Goal: Transaction & Acquisition: Book appointment/travel/reservation

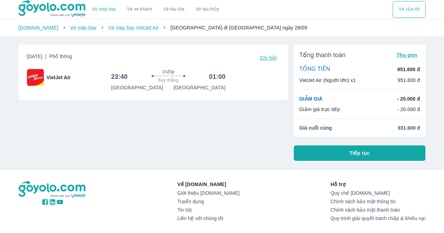
click at [222, 163] on div "Vé máy bay Vé xe khách Vé tàu lửa Vé tàu thủy Vé của tôi [DOMAIN_NAME] Vé máy b…" at bounding box center [222, 145] width 444 height 290
click at [122, 27] on link "Vé máy bay VietJet Air" at bounding box center [133, 28] width 50 height 6
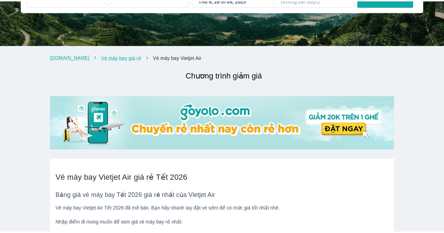
scroll to position [35, 0]
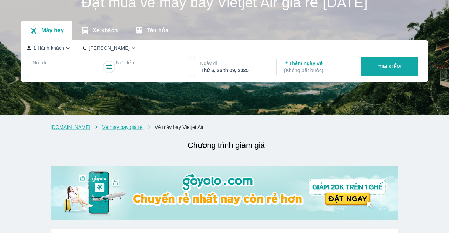
click at [303, 62] on p "Thêm ngày về ( Không bắt buộc )" at bounding box center [318, 67] width 68 height 14
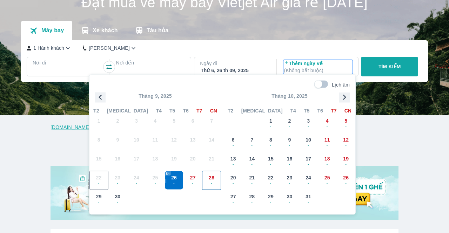
click at [210, 177] on span "28" at bounding box center [212, 177] width 6 height 7
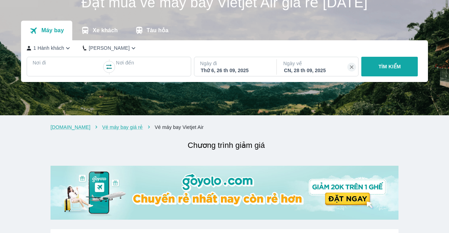
click at [62, 67] on div at bounding box center [67, 71] width 69 height 10
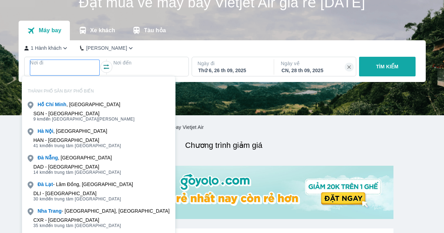
click at [66, 134] on div "[GEOGRAPHIC_DATA] , [GEOGRAPHIC_DATA]" at bounding box center [98, 131] width 153 height 10
click at [51, 126] on div "THÀNH PHỐ [GEOGRAPHIC_DATA] , [GEOGRAPHIC_DATA] - [GEOGRAPHIC_DATA] 9 km đến [G…" at bounding box center [98, 169] width 153 height 175
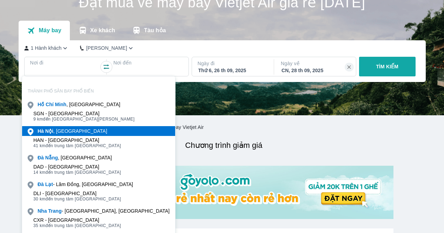
click at [51, 130] on b "Nội" at bounding box center [49, 131] width 8 height 6
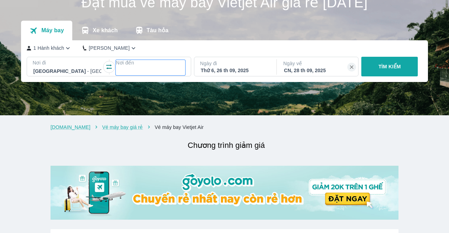
click at [122, 67] on div "Nơi đến" at bounding box center [150, 67] width 69 height 17
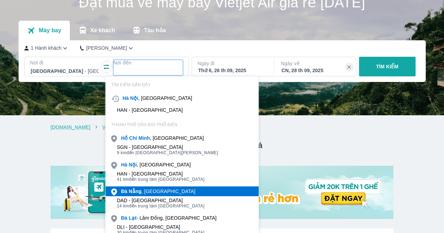
click at [132, 191] on b "Nẵng" at bounding box center [134, 192] width 13 height 6
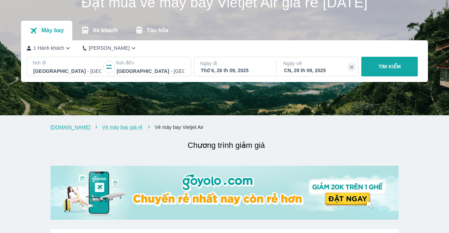
click at [385, 63] on button "TÌM KIẾM" at bounding box center [389, 67] width 56 height 20
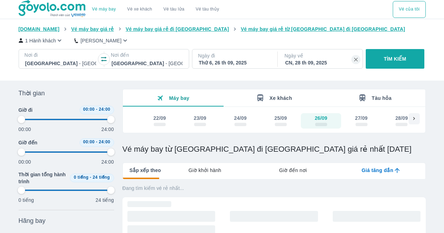
type input "97.9166666666667"
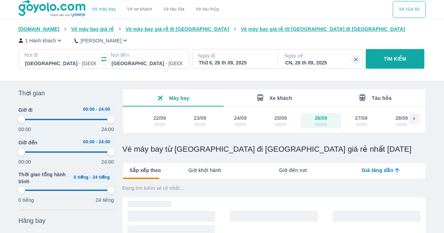
type input "97.9166666666667"
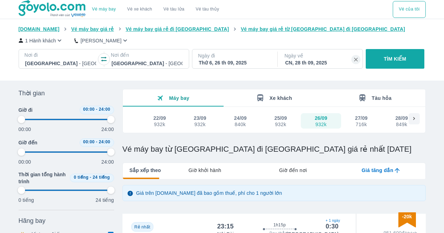
type input "97.9166666666667"
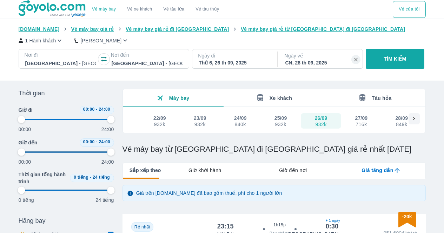
type input "97.9166666666667"
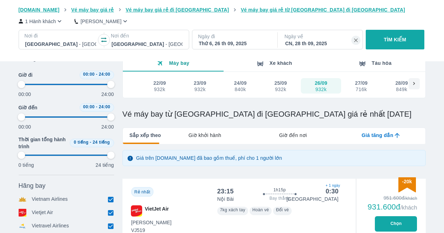
scroll to position [70, 0]
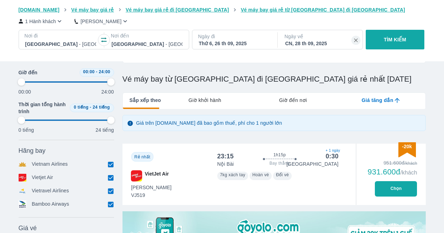
type input "97.9166666666667"
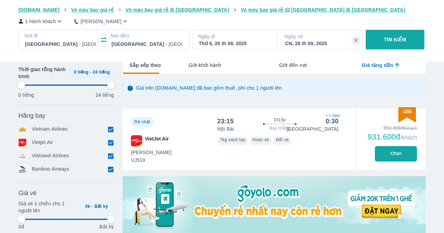
type input "97.9166666666667"
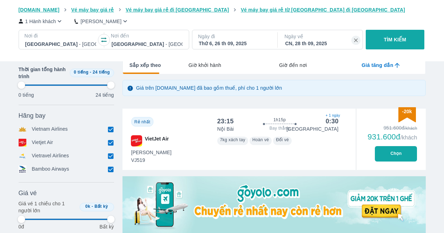
type input "97.9166666666667"
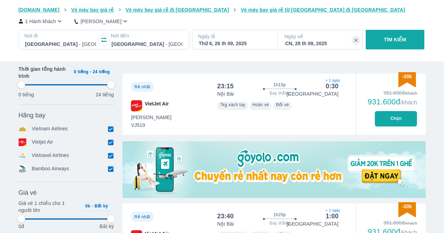
scroll to position [210, 0]
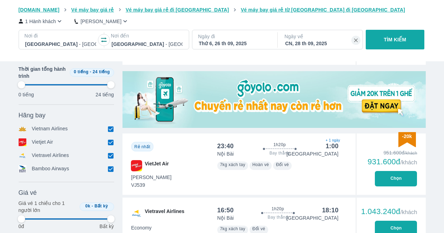
type input "97.9166666666667"
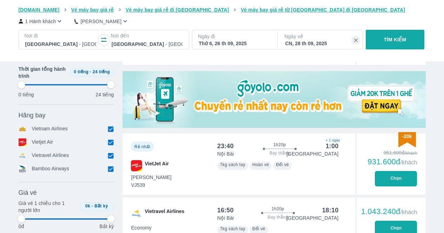
type input "97.9166666666667"
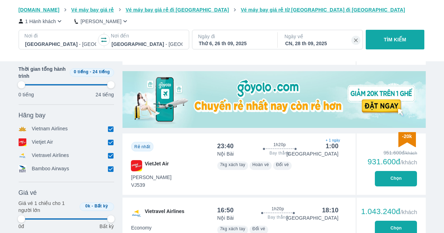
type input "97.9166666666667"
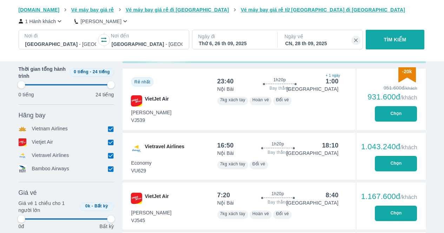
scroll to position [316, 0]
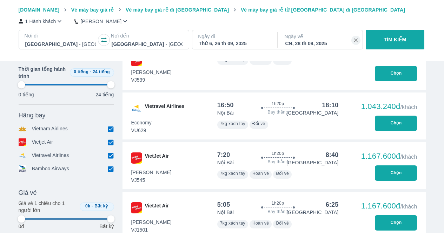
type input "97.9166666666667"
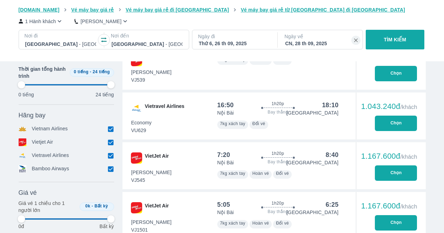
type input "97.9166666666667"
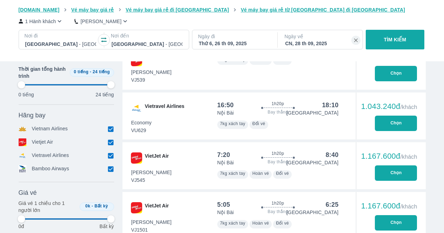
type input "97.9166666666667"
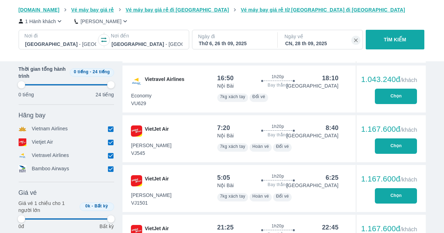
scroll to position [351, 0]
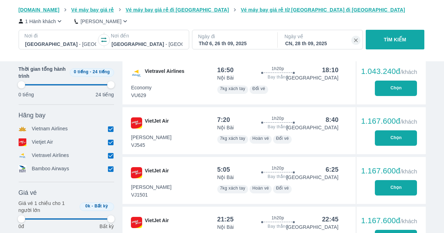
type input "97.9166666666667"
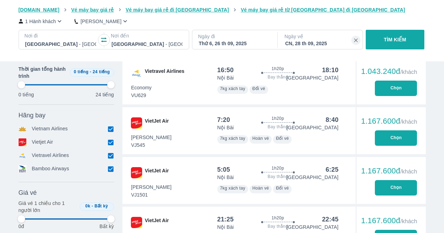
type input "97.9166666666667"
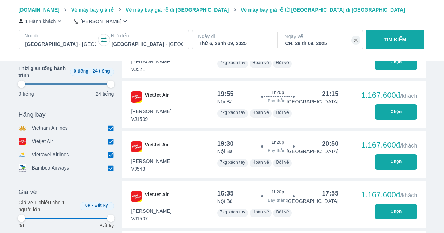
type input "97.9166666666667"
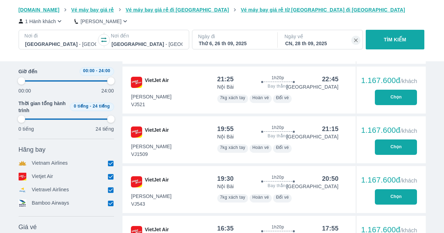
type input "97.9166666666667"
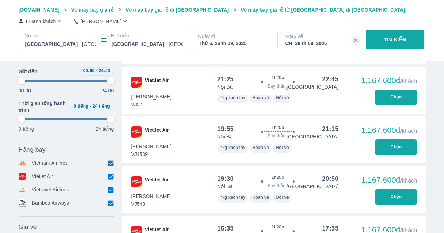
type input "97.9166666666667"
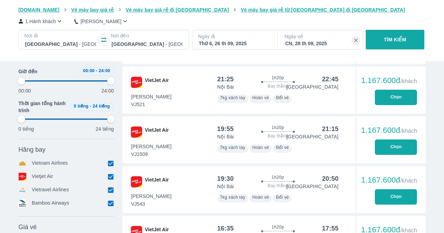
type input "97.9166666666667"
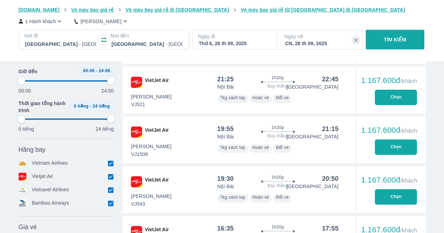
type input "97.9166666666667"
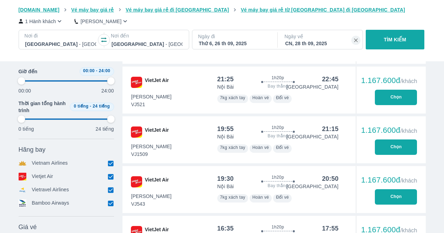
type input "97.9166666666667"
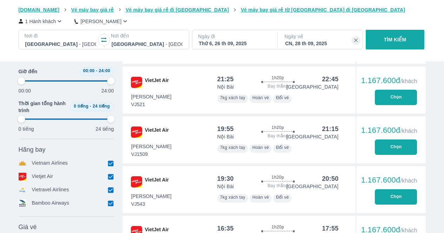
type input "97.9166666666667"
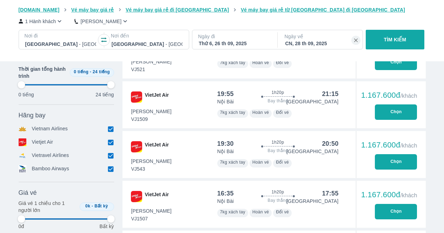
type input "97.9166666666667"
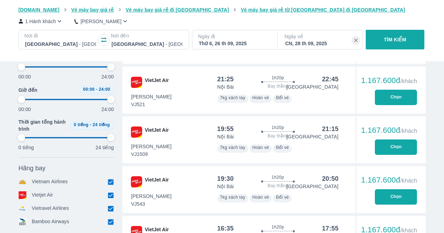
type input "97.9166666666667"
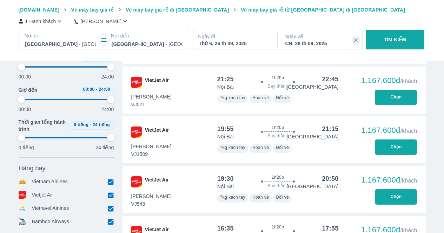
type input "97.9166666666667"
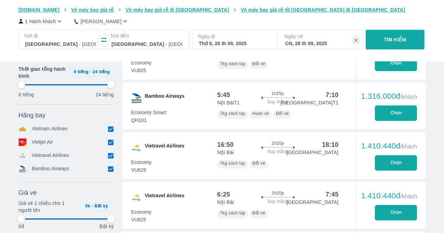
type input "97.9166666666667"
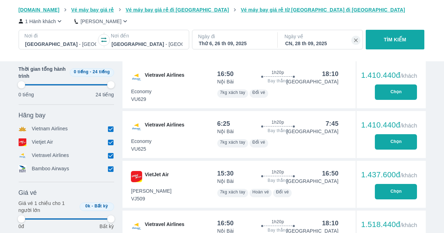
type input "97.9166666666667"
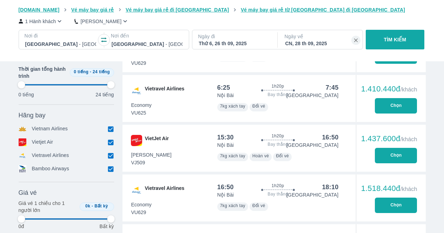
type input "97.9166666666667"
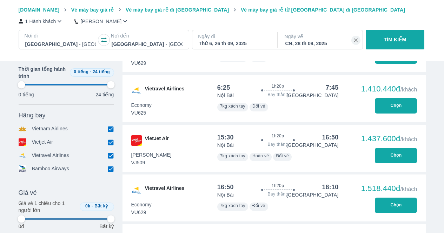
type input "97.9166666666667"
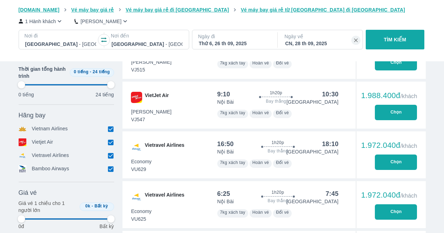
type input "97.9166666666667"
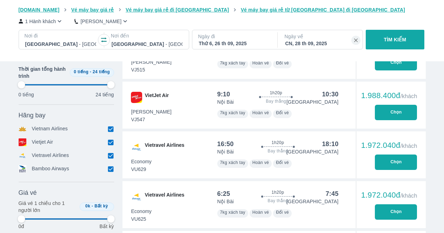
type input "97.9166666666667"
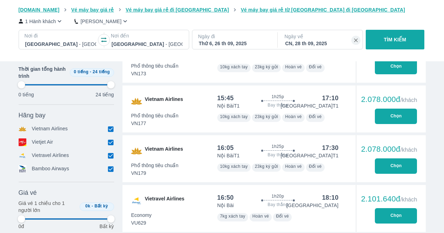
type input "97.9166666666667"
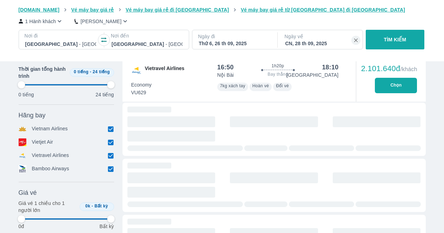
type input "97.9166666666667"
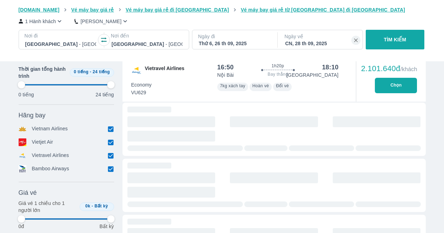
type input "97.9166666666667"
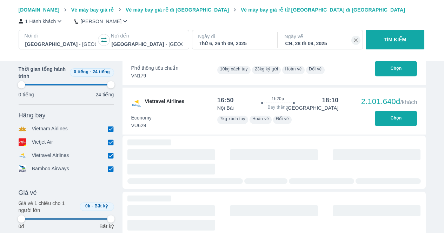
scroll to position [2209, 0]
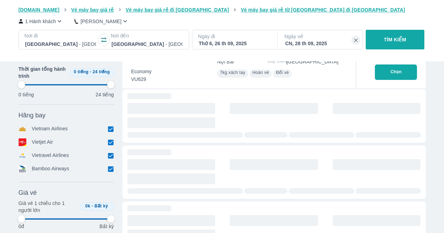
type input "97.9166666666667"
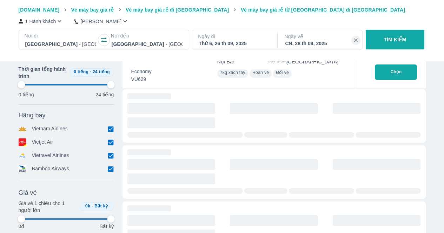
type input "97.9166666666667"
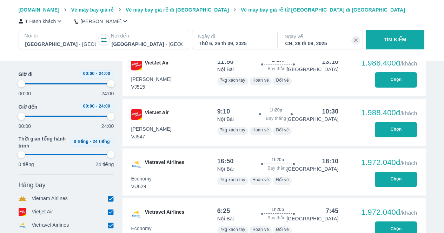
type input "97.9166666666667"
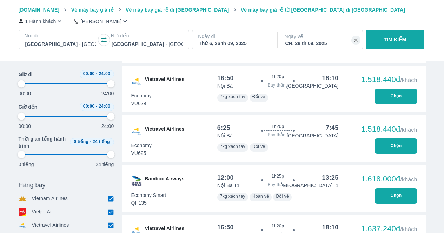
type input "97.9166666666667"
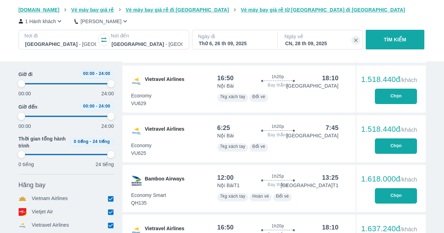
type input "97.9166666666667"
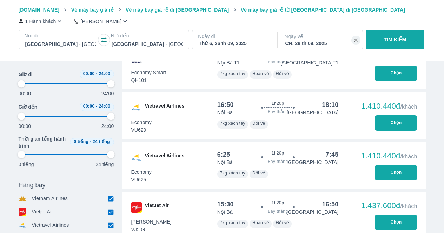
scroll to position [912, 0]
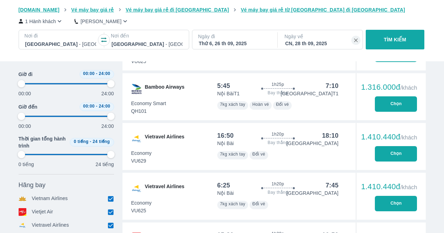
type input "97.9166666666667"
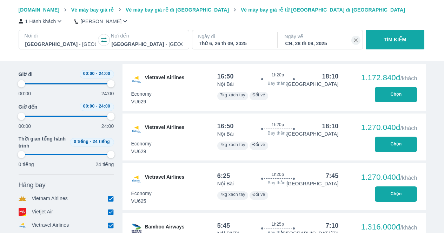
type input "97.9166666666667"
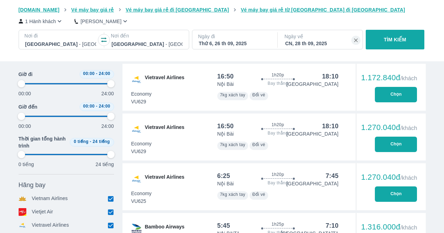
type input "97.9166666666667"
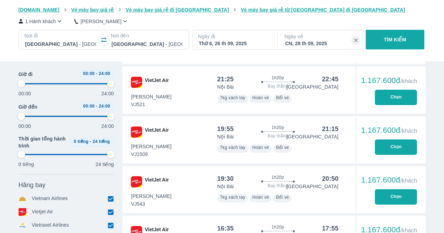
type input "97.9166666666667"
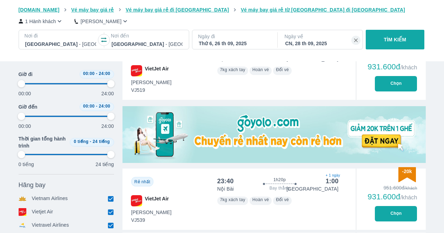
type input "97.9166666666667"
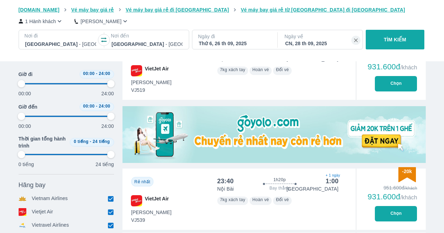
type input "97.9166666666667"
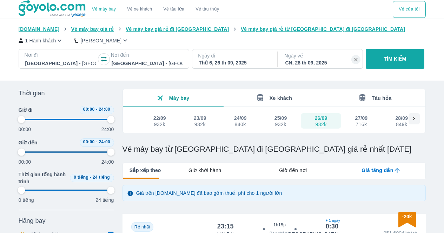
scroll to position [140, 0]
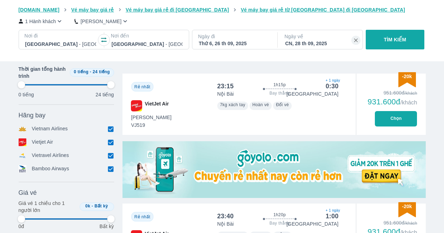
type input "97.9166666666667"
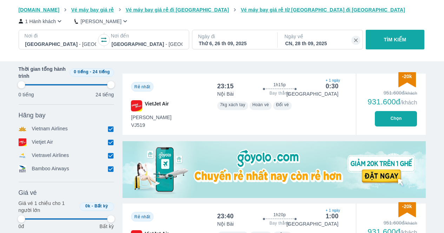
type input "97.9166666666667"
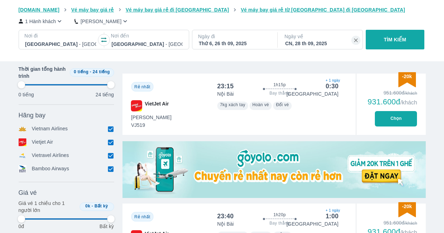
type input "97.9166666666667"
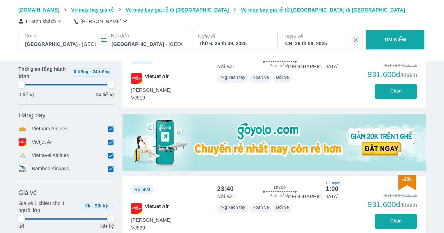
type input "97.9166666666667"
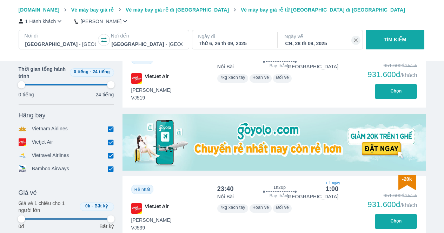
type input "97.9166666666667"
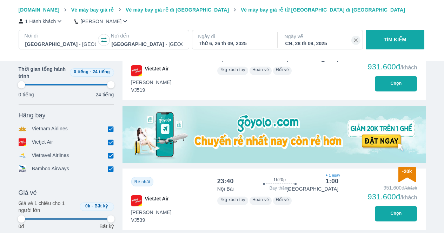
type input "97.9166666666667"
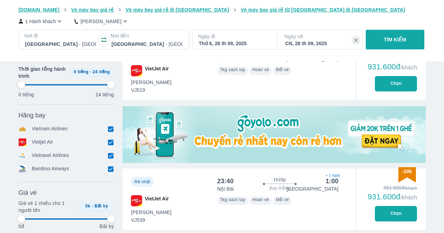
type input "97.9166666666667"
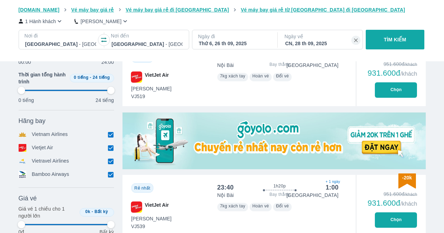
type input "97.9166666666667"
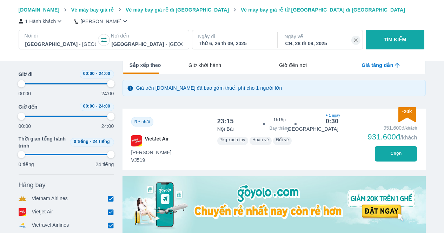
type input "97.9166666666667"
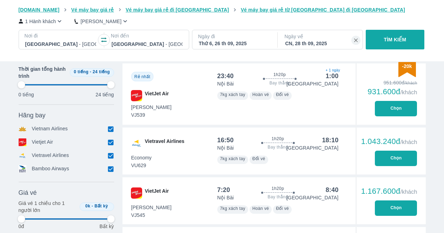
type input "97.9166666666667"
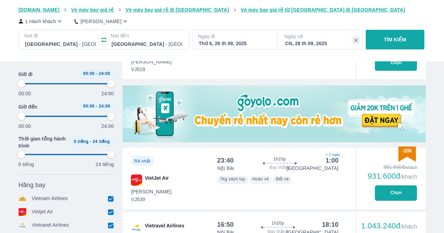
scroll to position [105, 0]
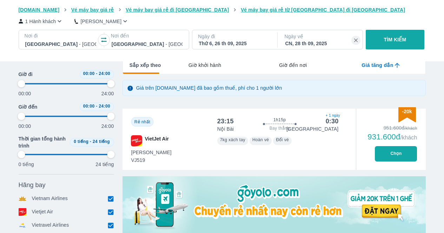
click at [390, 151] on button "Chọn" at bounding box center [395, 153] width 42 height 15
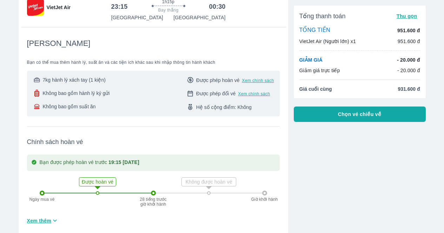
scroll to position [105, 0]
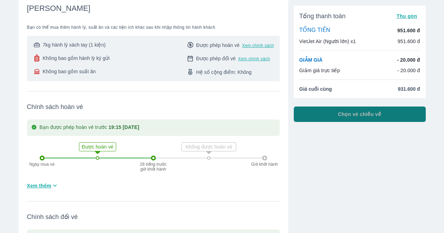
click at [347, 111] on span "Chọn vé chiều về" at bounding box center [359, 114] width 43 height 7
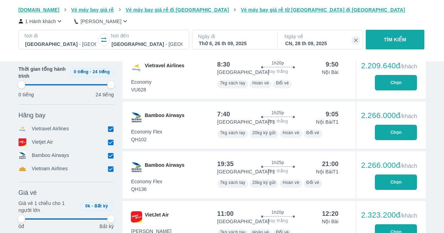
scroll to position [2525, 0]
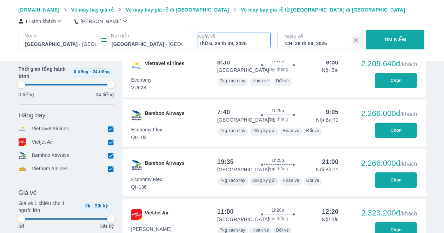
click at [209, 42] on div "Thứ 6, 26 th 09, 2025" at bounding box center [233, 43] width 71 height 7
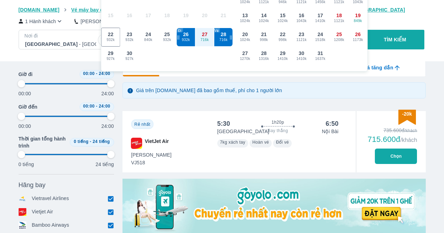
scroll to position [40, 0]
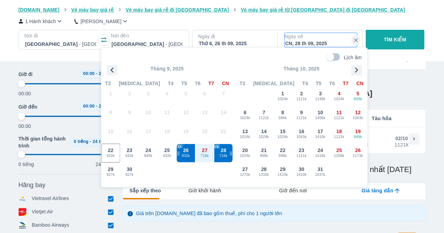
click at [297, 42] on div "CN, 28 th 09, 2025" at bounding box center [320, 43] width 71 height 7
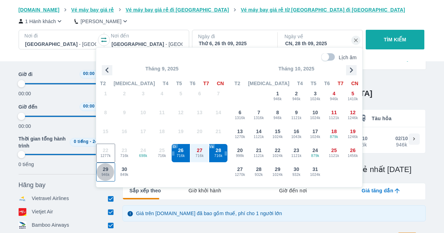
click at [108, 175] on span "946k" at bounding box center [105, 175] width 18 height 6
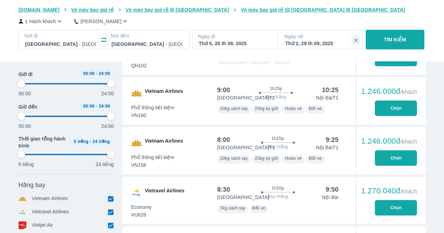
scroll to position [636, 0]
